Goal: Transaction & Acquisition: Purchase product/service

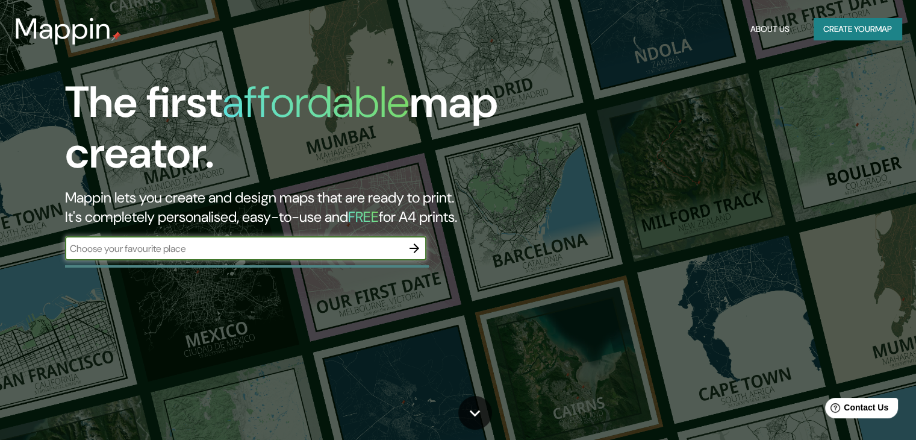
click at [253, 242] on input "text" at bounding box center [233, 249] width 337 height 14
type input "[GEOGRAPHIC_DATA], chiriqui"
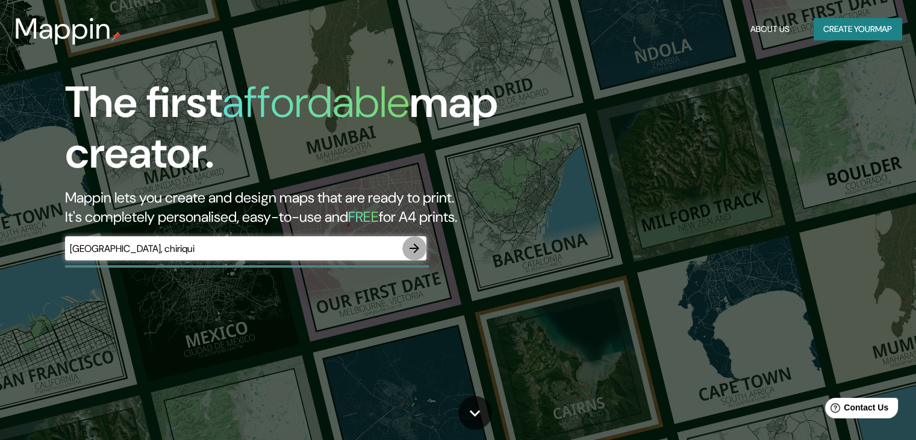
click at [414, 253] on icon "button" at bounding box center [414, 248] width 14 height 14
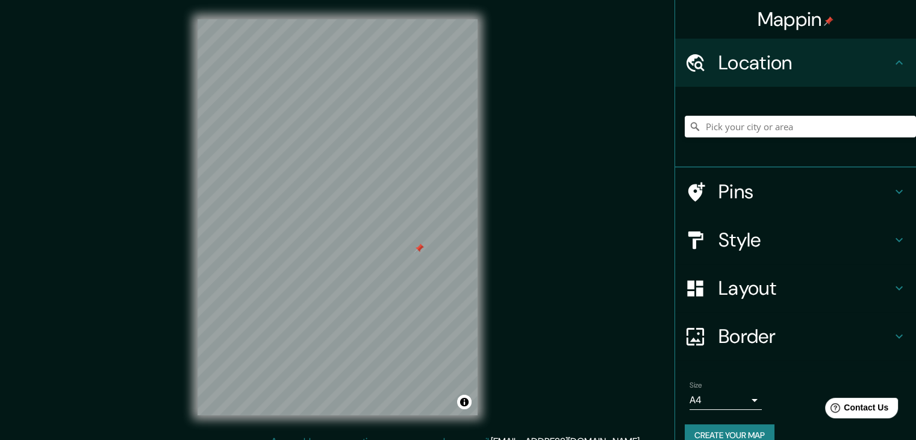
click at [417, 249] on div at bounding box center [419, 248] width 10 height 10
click at [771, 240] on h4 "Style" at bounding box center [806, 240] width 174 height 24
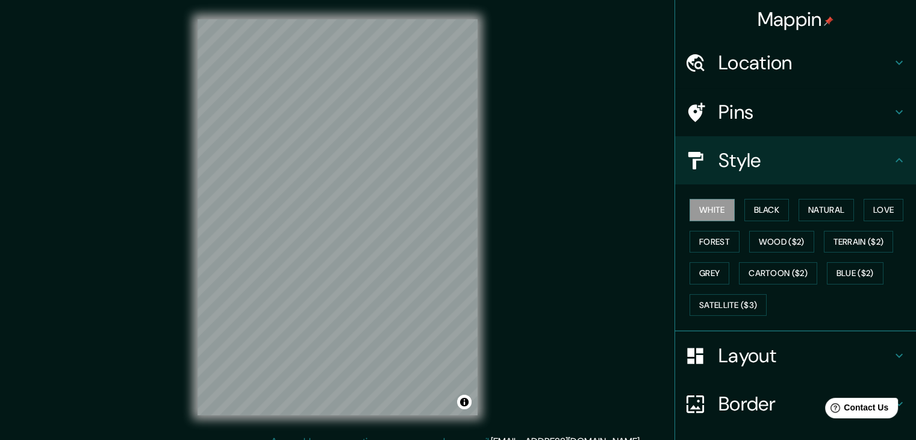
click at [809, 352] on h4 "Layout" at bounding box center [806, 355] width 174 height 24
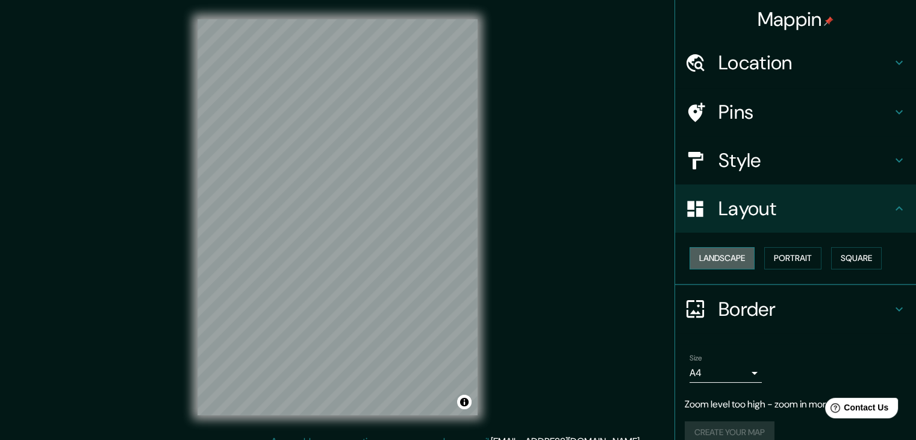
click at [721, 254] on button "Landscape" at bounding box center [722, 258] width 65 height 22
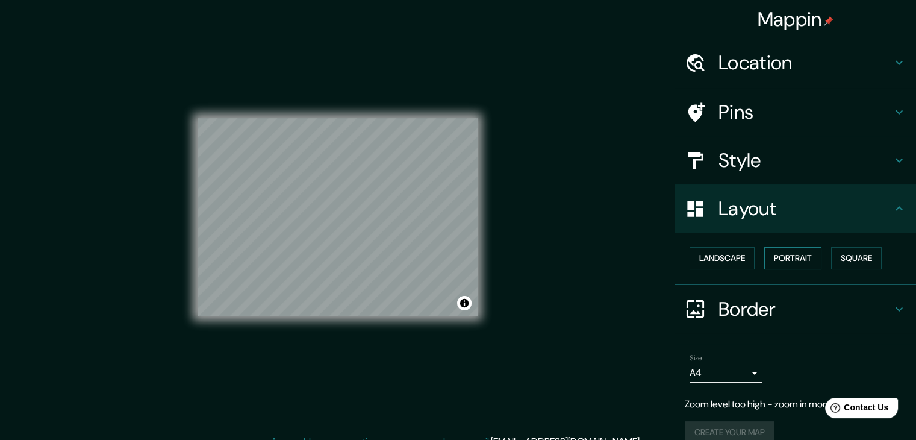
click at [770, 258] on button "Portrait" at bounding box center [793, 258] width 57 height 22
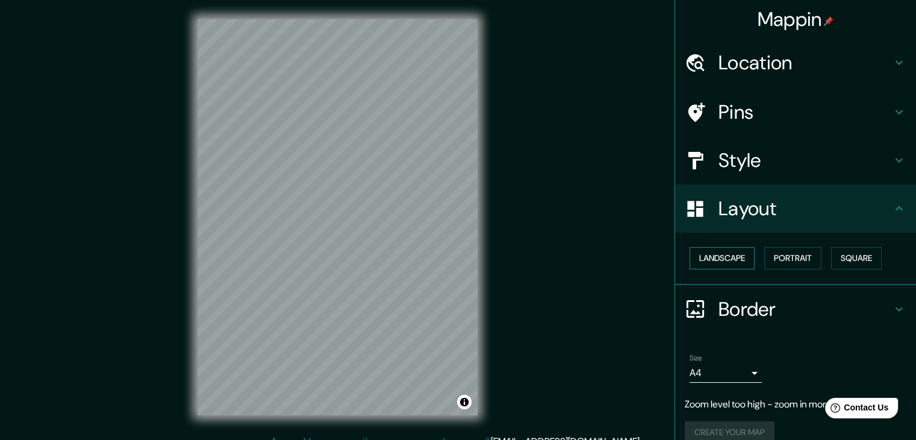
click at [737, 260] on button "Landscape" at bounding box center [722, 258] width 65 height 22
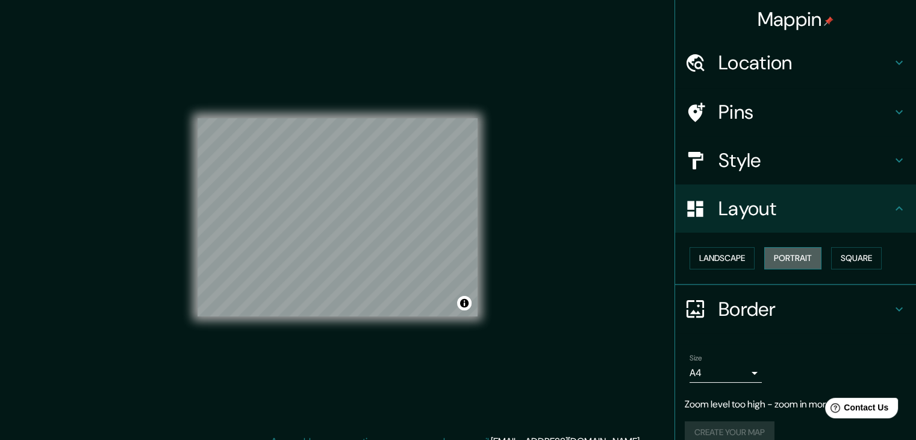
click at [787, 260] on button "Portrait" at bounding box center [793, 258] width 57 height 22
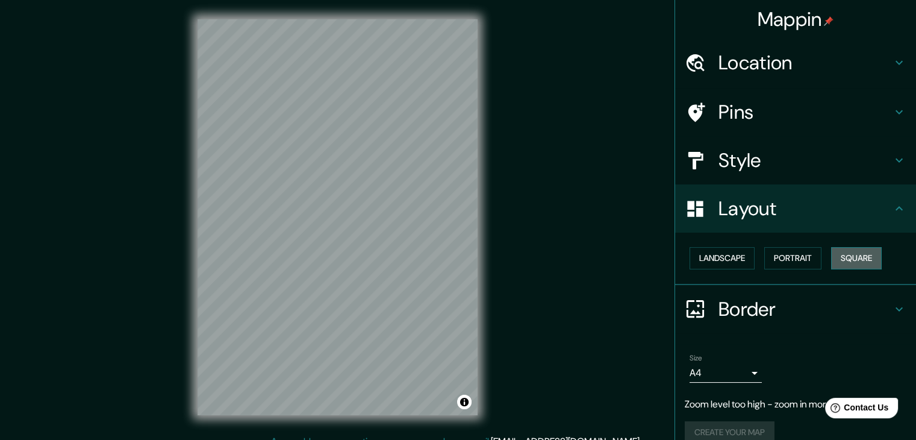
click at [846, 260] on button "Square" at bounding box center [856, 258] width 51 height 22
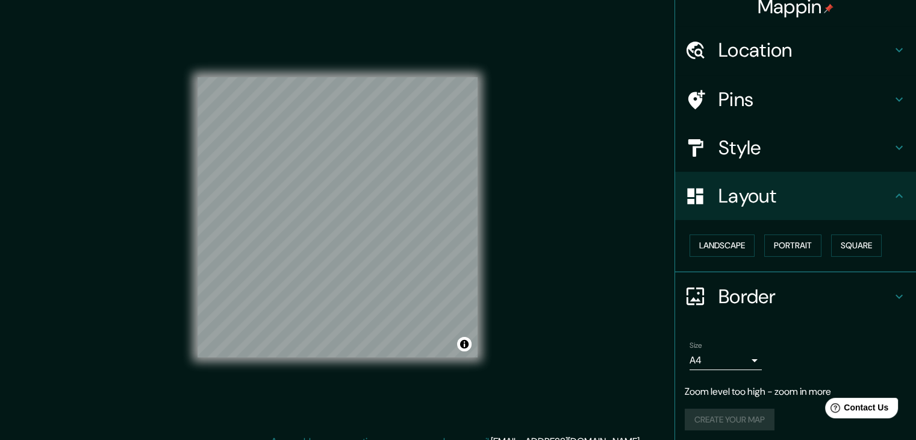
scroll to position [17, 0]
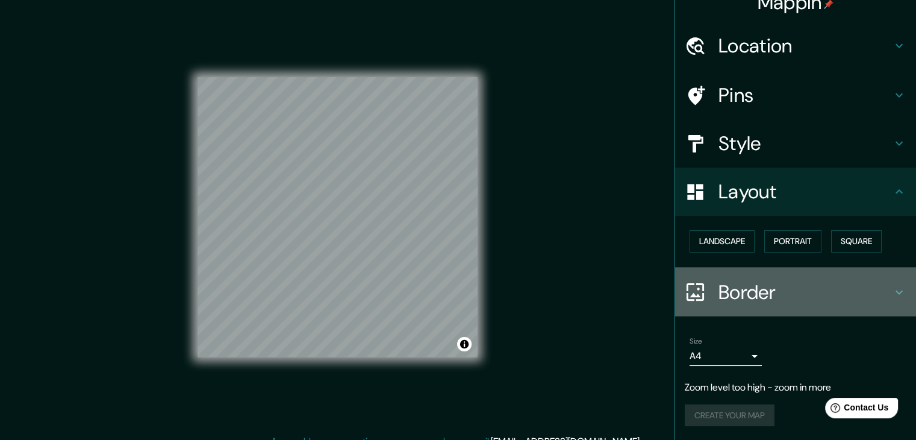
click at [763, 292] on h4 "Border" at bounding box center [806, 292] width 174 height 24
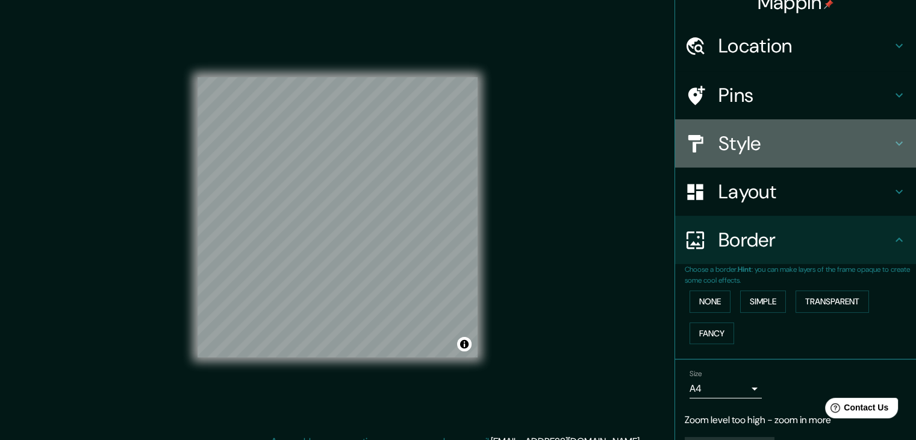
click at [769, 145] on h4 "Style" at bounding box center [806, 143] width 174 height 24
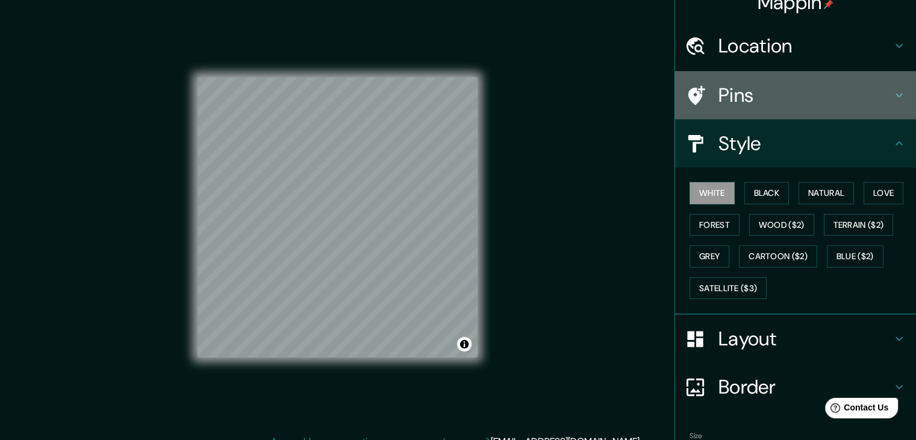
click at [751, 92] on h4 "Pins" at bounding box center [806, 95] width 174 height 24
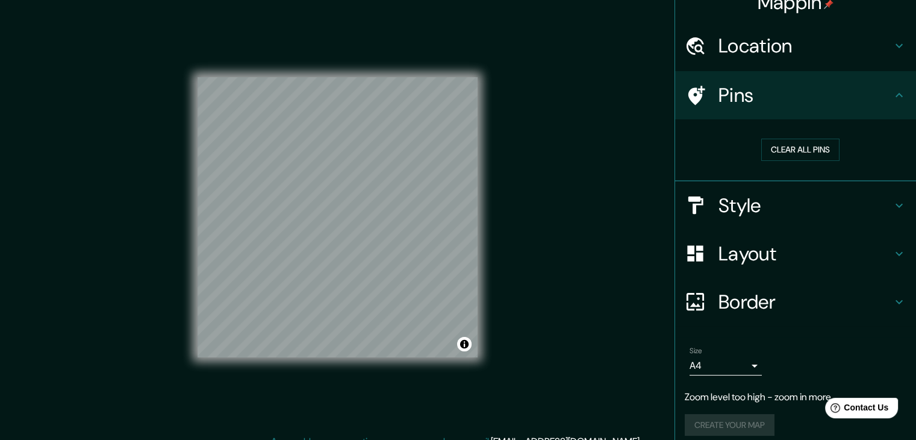
click at [746, 51] on h4 "Location" at bounding box center [806, 46] width 174 height 24
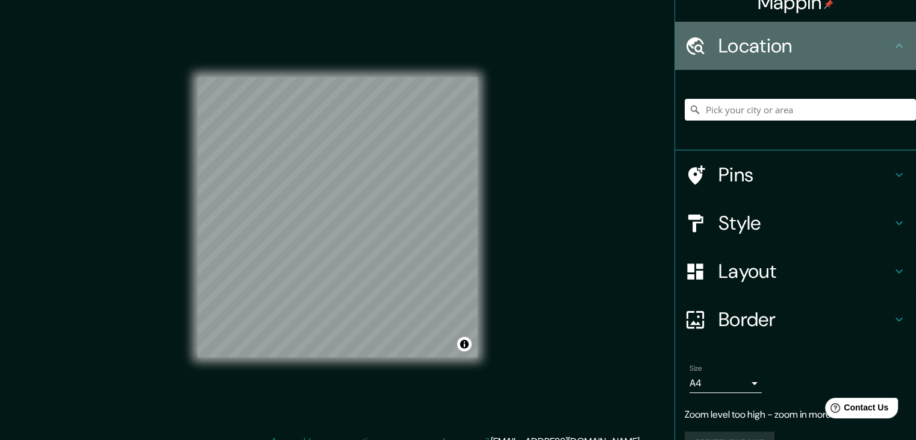
click at [746, 50] on h4 "Location" at bounding box center [806, 46] width 174 height 24
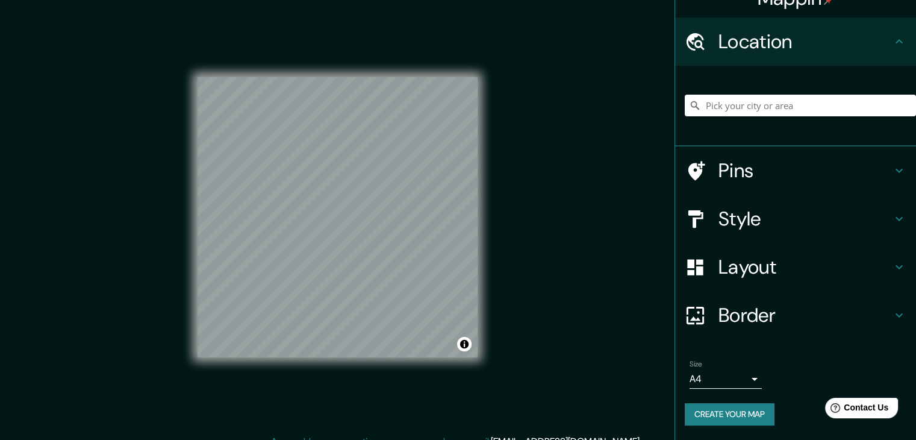
scroll to position [20, 0]
click at [346, 60] on div "© Mapbox © OpenStreetMap Improve this map" at bounding box center [338, 217] width 280 height 396
click at [708, 101] on input "Pick your city or area" at bounding box center [800, 106] width 231 height 22
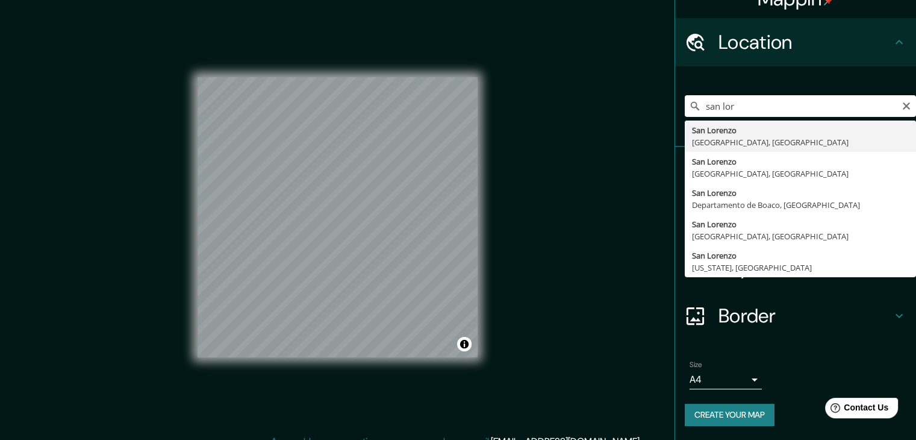
type input "[GEOGRAPHIC_DATA], [GEOGRAPHIC_DATA], [GEOGRAPHIC_DATA]"
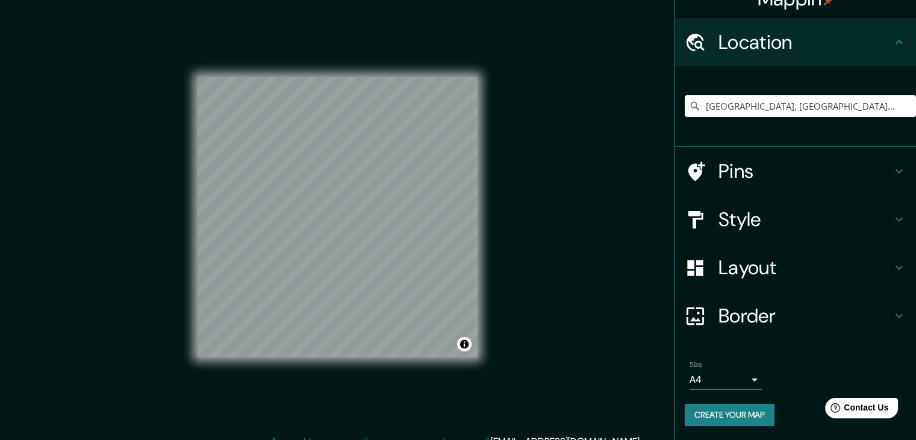
click at [736, 218] on h4 "Style" at bounding box center [806, 219] width 174 height 24
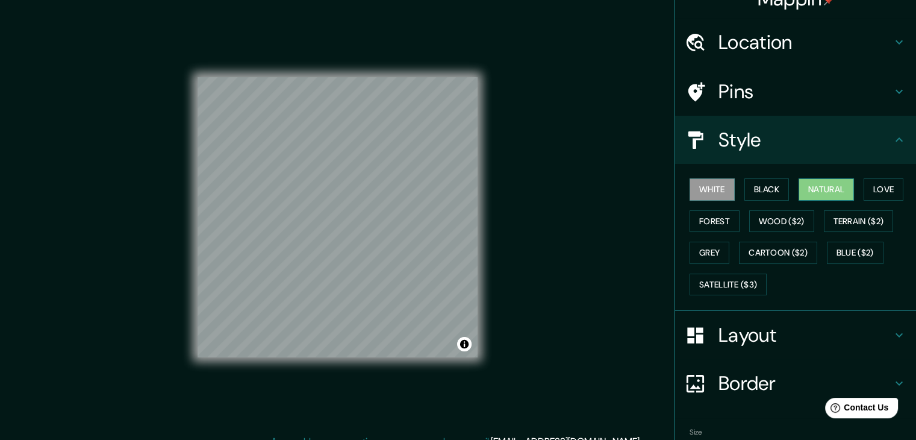
click at [818, 181] on button "Natural" at bounding box center [826, 189] width 55 height 22
click at [710, 216] on button "Forest" at bounding box center [715, 221] width 50 height 22
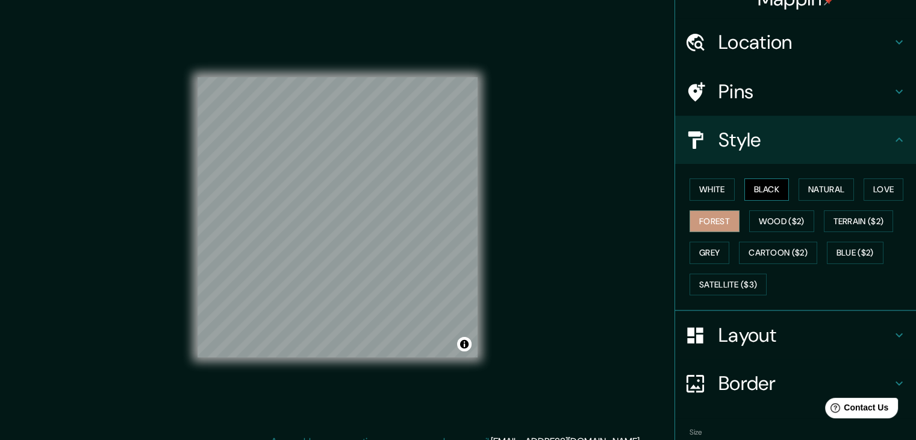
click at [766, 189] on button "Black" at bounding box center [767, 189] width 45 height 22
click at [704, 187] on button "White" at bounding box center [712, 189] width 45 height 22
